Goal: Information Seeking & Learning: Learn about a topic

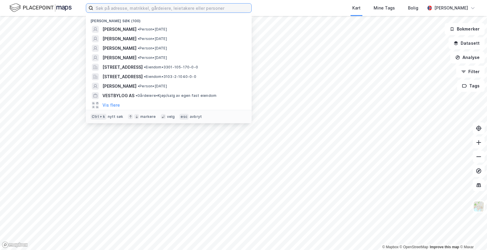
click at [132, 6] on input at bounding box center [172, 8] width 158 height 9
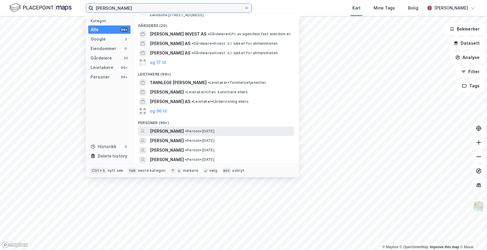
scroll to position [59, 0]
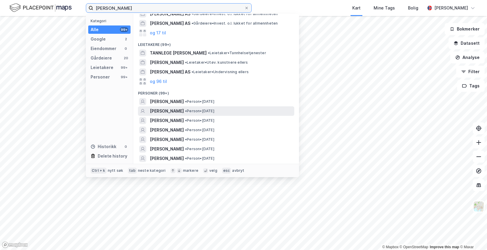
type input "[PERSON_NAME]"
click at [228, 107] on div "[PERSON_NAME] • Person • [DATE]" at bounding box center [221, 110] width 143 height 7
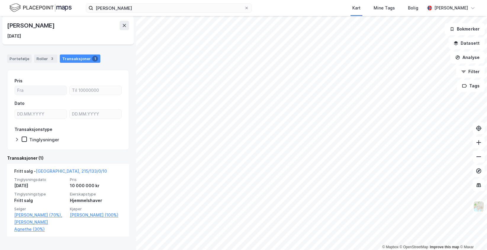
scroll to position [34, 0]
click at [45, 57] on div "Roller 3" at bounding box center [45, 58] width 23 height 8
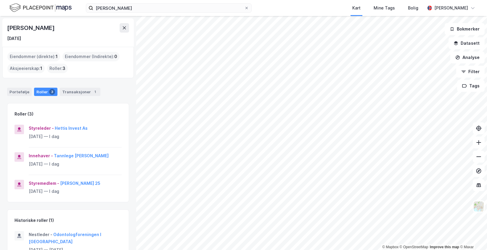
scroll to position [18, 0]
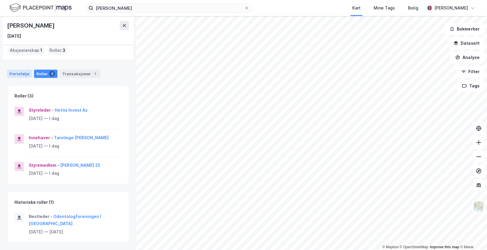
click at [13, 71] on div "Portefølje" at bounding box center [19, 74] width 25 height 8
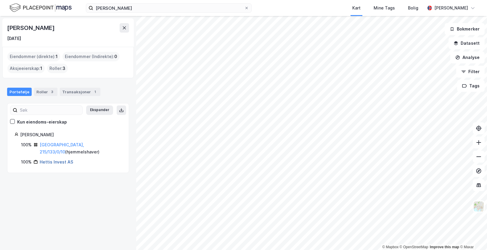
click at [62, 159] on link "Hettis Invest AS" at bounding box center [56, 161] width 33 height 5
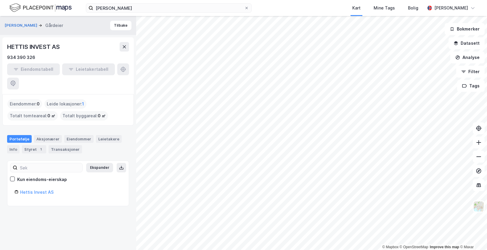
click at [124, 70] on div "Eiendomstabell Leietakertabell" at bounding box center [68, 76] width 122 height 26
click at [36, 189] on link "Hettis Invest AS" at bounding box center [36, 191] width 33 height 5
click at [117, 24] on button "Tilbake" at bounding box center [120, 25] width 21 height 9
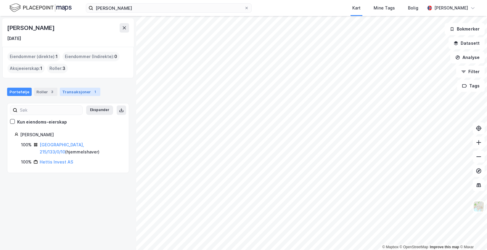
click at [80, 88] on div "Transaksjoner 1" at bounding box center [80, 92] width 41 height 8
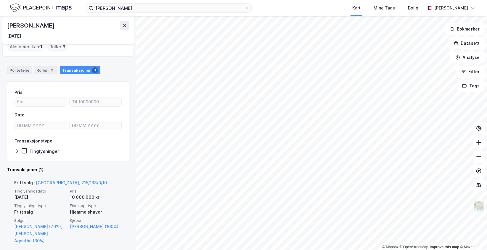
scroll to position [30, 0]
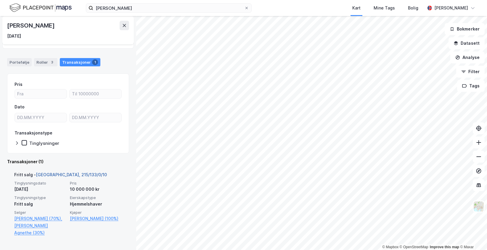
click at [57, 176] on link "[GEOGRAPHIC_DATA], 215/133/0/10" at bounding box center [71, 174] width 71 height 5
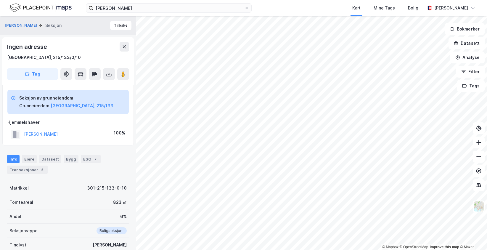
scroll to position [1, 0]
click at [112, 23] on button "Tilbake" at bounding box center [120, 24] width 21 height 9
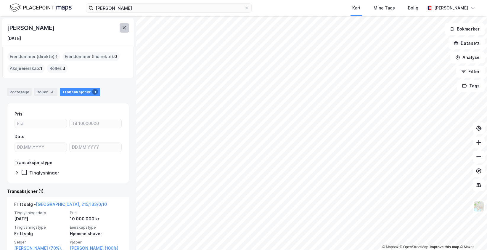
click at [123, 29] on icon at bounding box center [124, 27] width 3 height 3
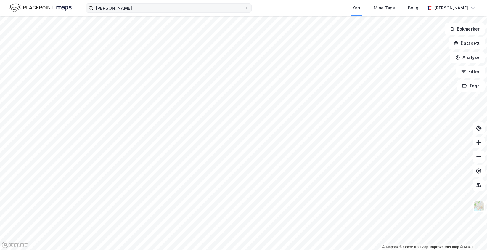
click at [247, 6] on icon at bounding box center [247, 8] width 4 height 4
click at [244, 6] on input "[PERSON_NAME]" at bounding box center [168, 8] width 151 height 9
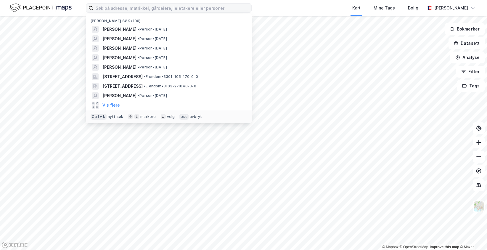
click at [264, 6] on div "[PERSON_NAME] søk (100) [PERSON_NAME] • [DATE] [PERSON_NAME] • Person • [DATE] …" at bounding box center [243, 8] width 487 height 16
